Goal: Complete application form: Complete application form

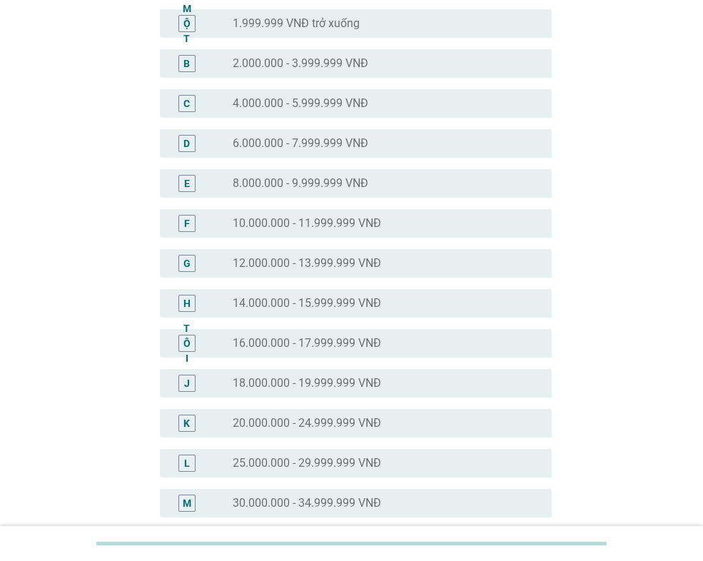
scroll to position [285, 0]
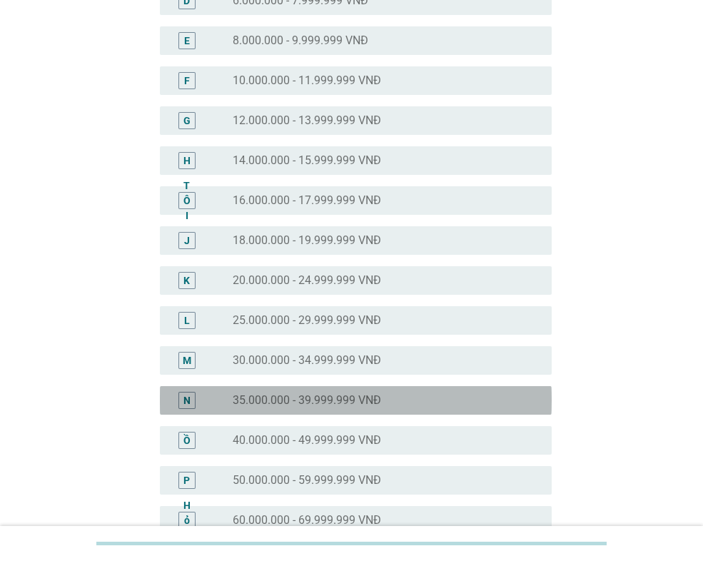
click at [383, 402] on div "nút radio chưa được chọn 35.000.000 - 39.999.999 VNĐ" at bounding box center [381, 400] width 296 height 14
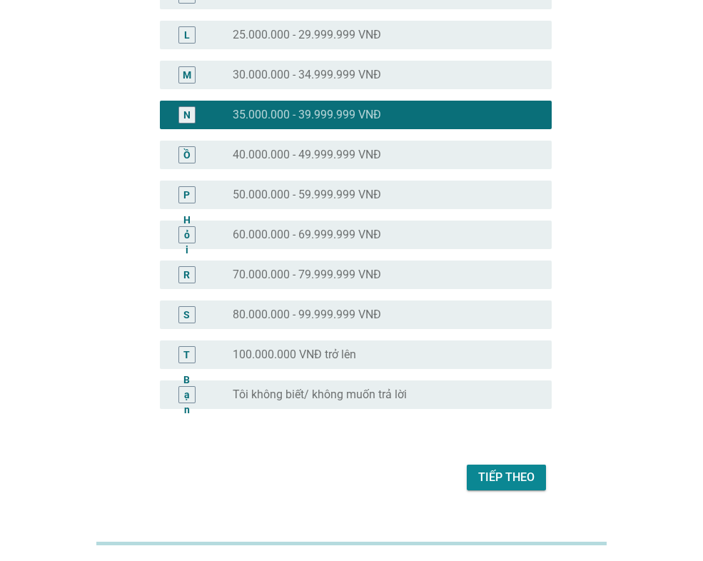
scroll to position [602, 0]
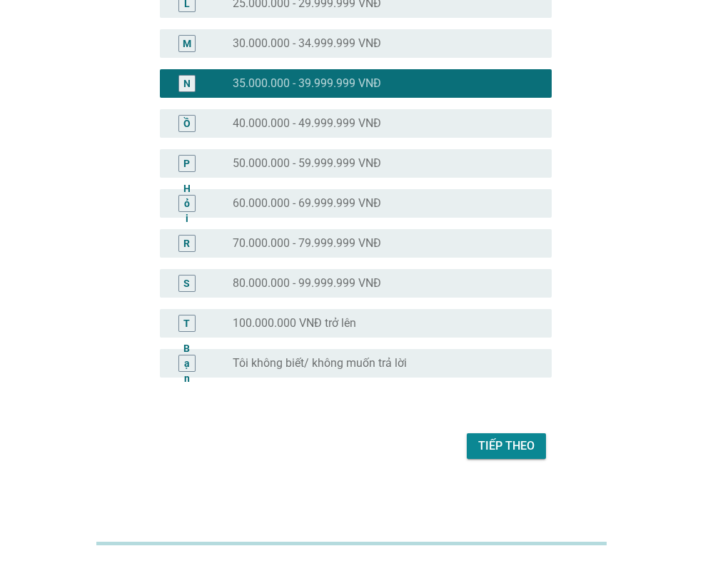
click at [512, 443] on font "Tiếp theo" at bounding box center [506, 446] width 56 height 14
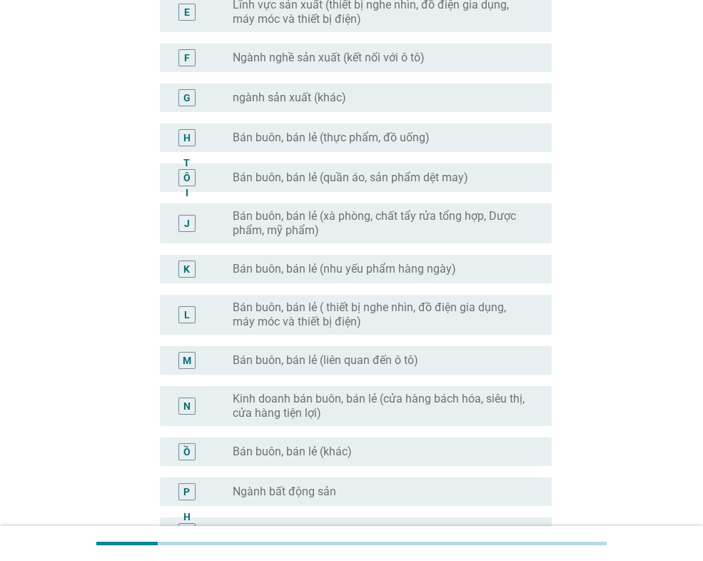
scroll to position [500, 0]
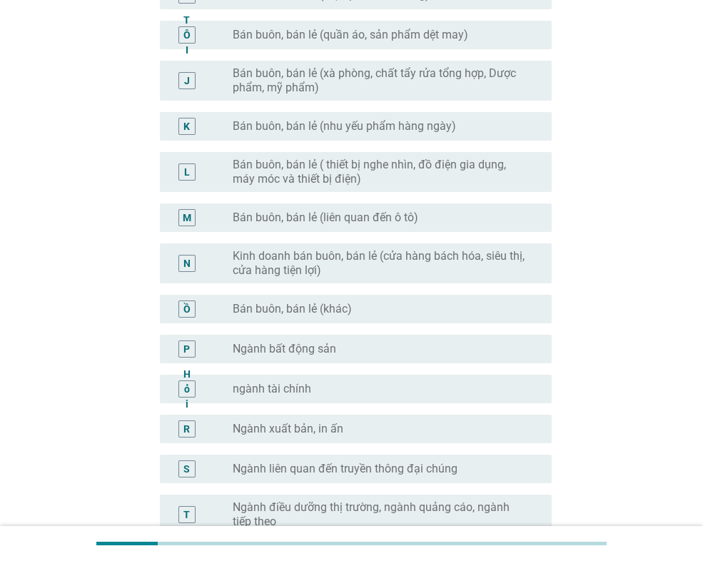
click at [317, 386] on div "nút radio chưa được chọn ngành tài chính" at bounding box center [381, 389] width 296 height 14
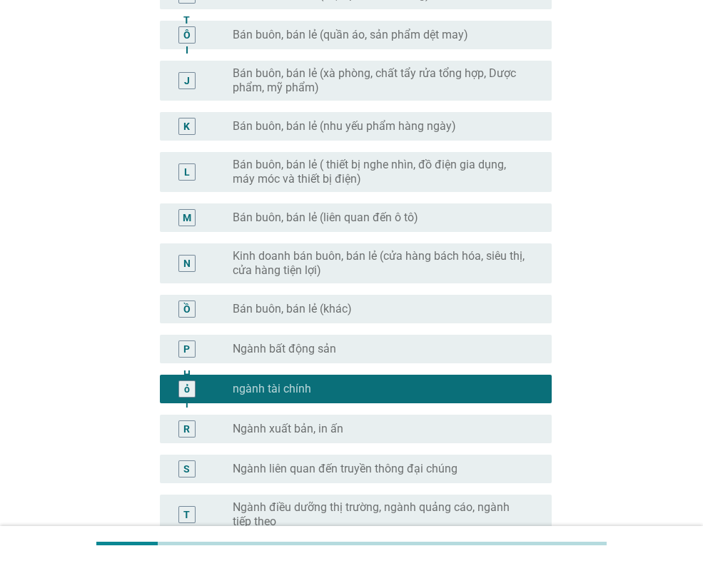
scroll to position [697, 0]
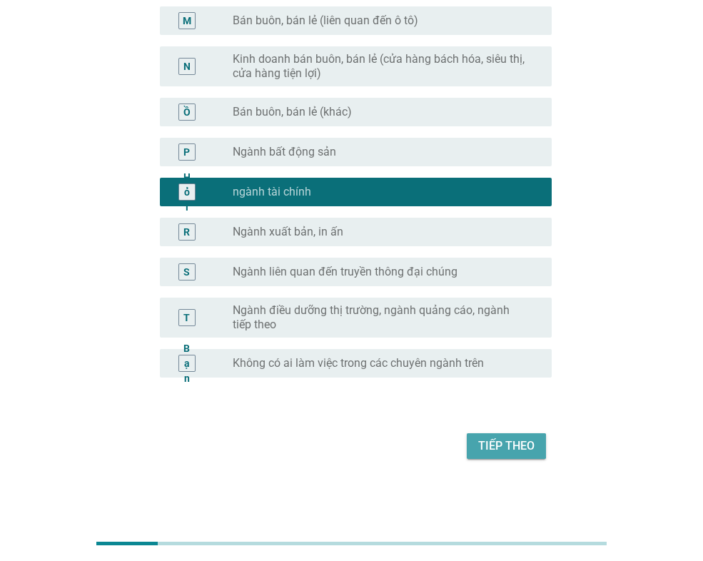
click at [504, 440] on font "Tiếp theo" at bounding box center [506, 446] width 56 height 14
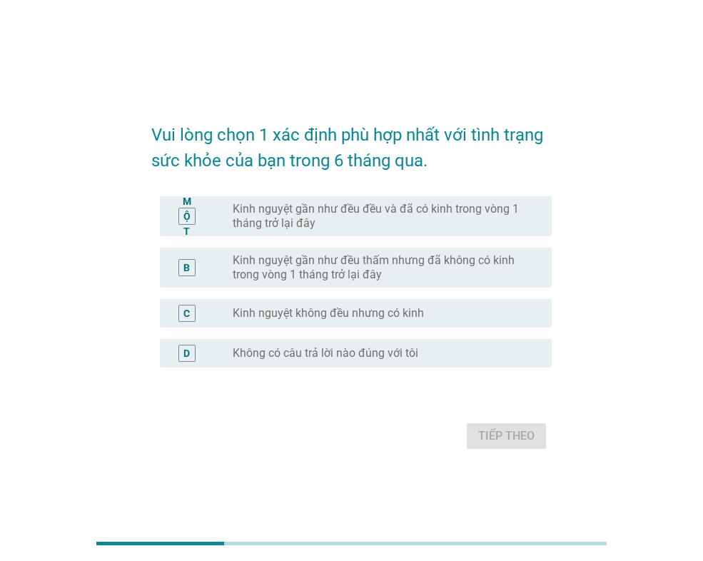
click at [343, 213] on font "Kinh nguyệt gần như đều đều và đã có kinh trong vòng 1 tháng trở lại đây" at bounding box center [376, 216] width 286 height 28
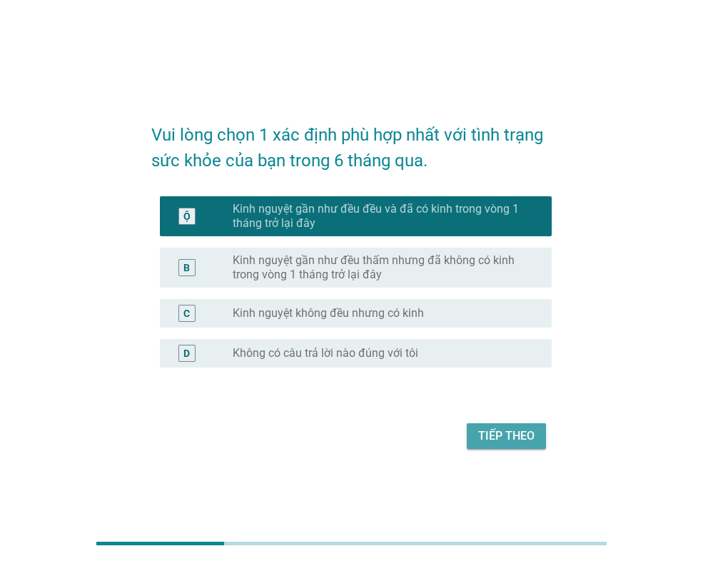
click at [510, 440] on font "Tiếp theo" at bounding box center [506, 436] width 56 height 14
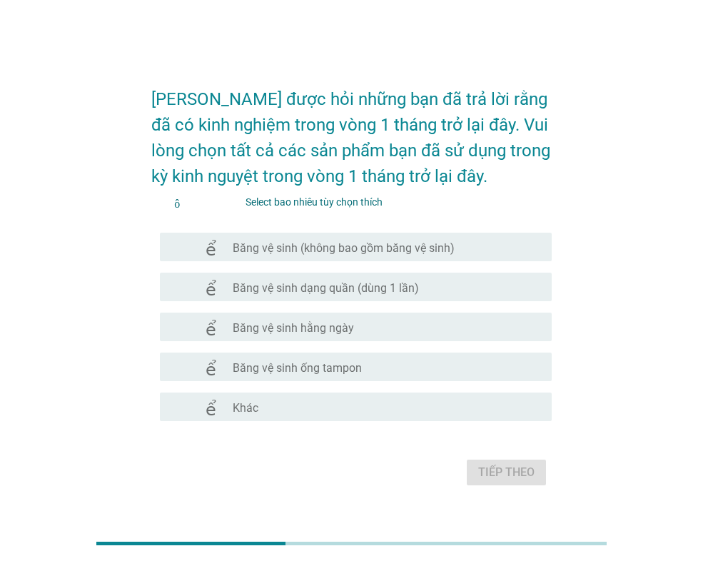
click at [341, 329] on font "Băng vệ sinh hằng ngày" at bounding box center [293, 328] width 121 height 14
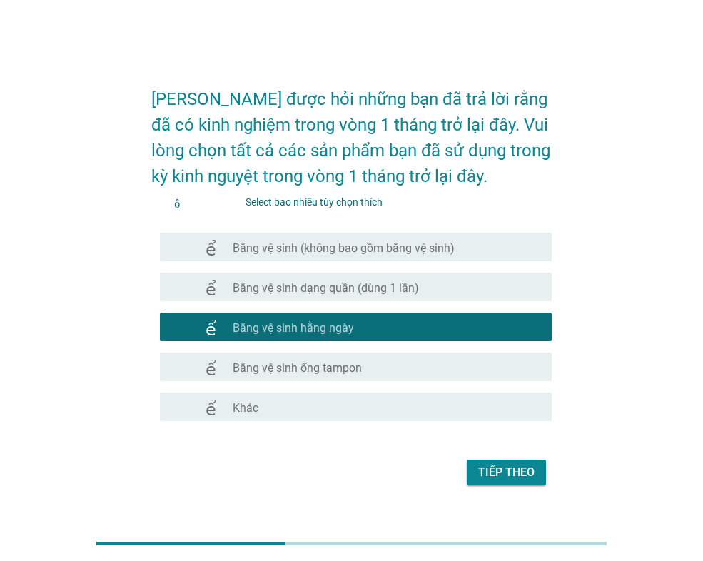
click at [338, 242] on font "Băng vệ sinh (không bao gồm băng vệ sinh)" at bounding box center [344, 248] width 222 height 14
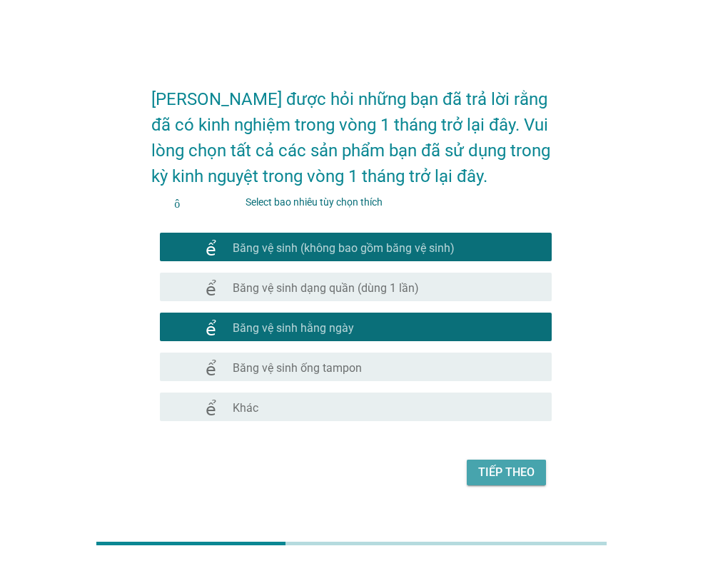
click at [520, 482] on button "Tiếp theo" at bounding box center [506, 473] width 79 height 26
